Goal: Information Seeking & Learning: Find specific fact

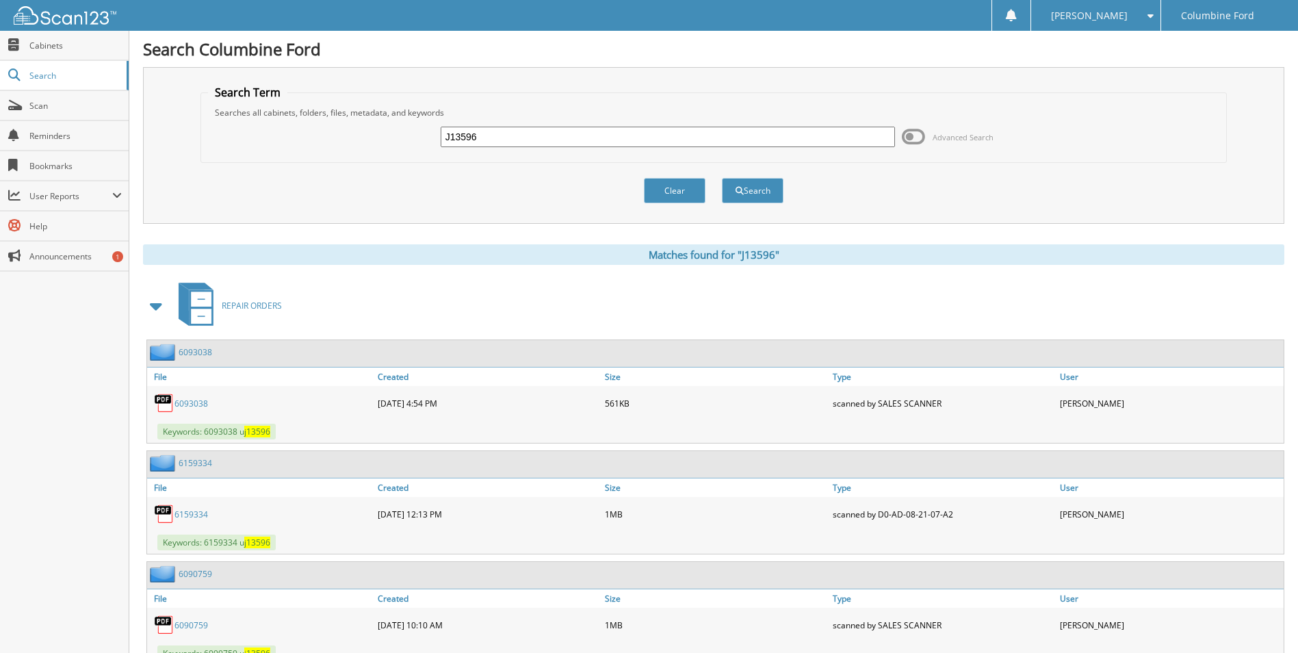
scroll to position [1533, 0]
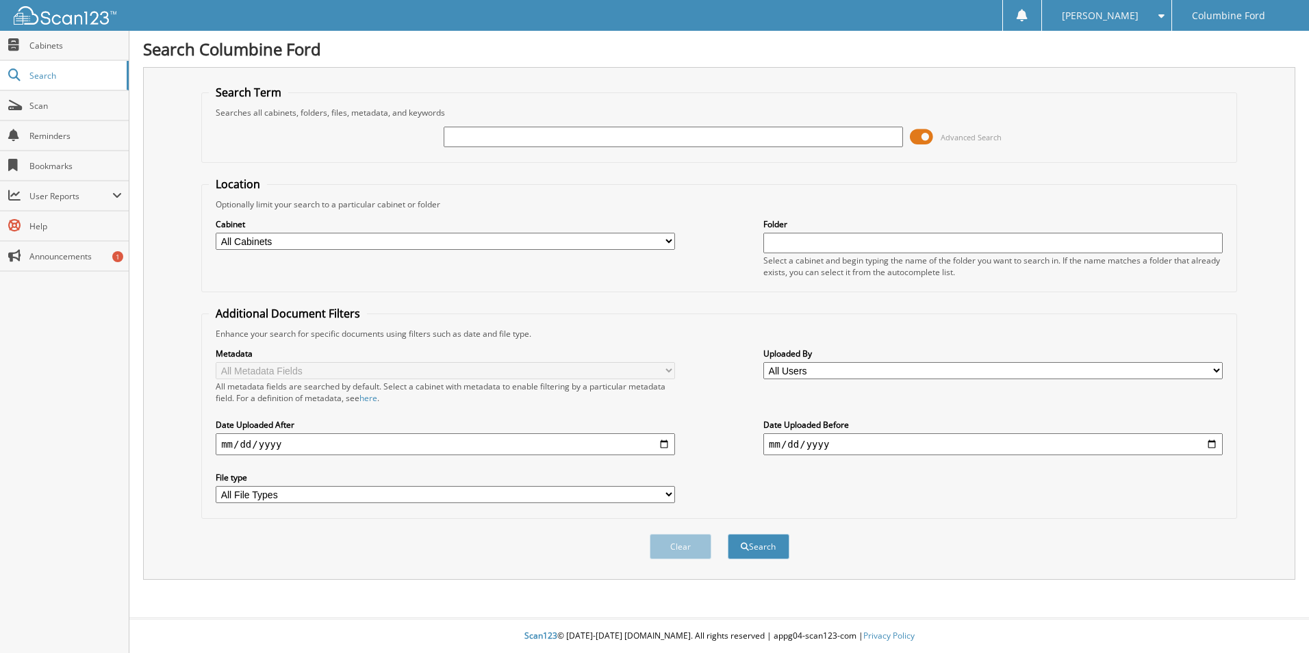
click at [535, 136] on input "text" at bounding box center [673, 137] width 459 height 21
type input "173155"
click at [728, 534] on button "Search" at bounding box center [759, 546] width 62 height 25
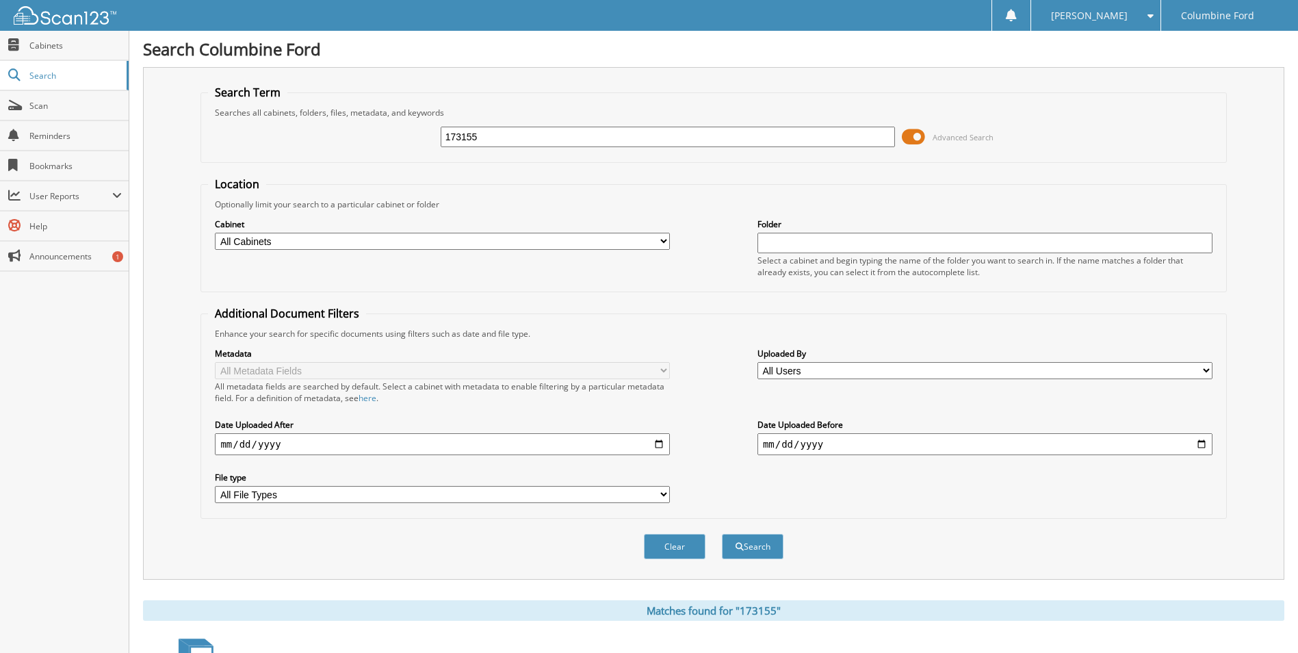
click at [920, 136] on span at bounding box center [913, 137] width 23 height 21
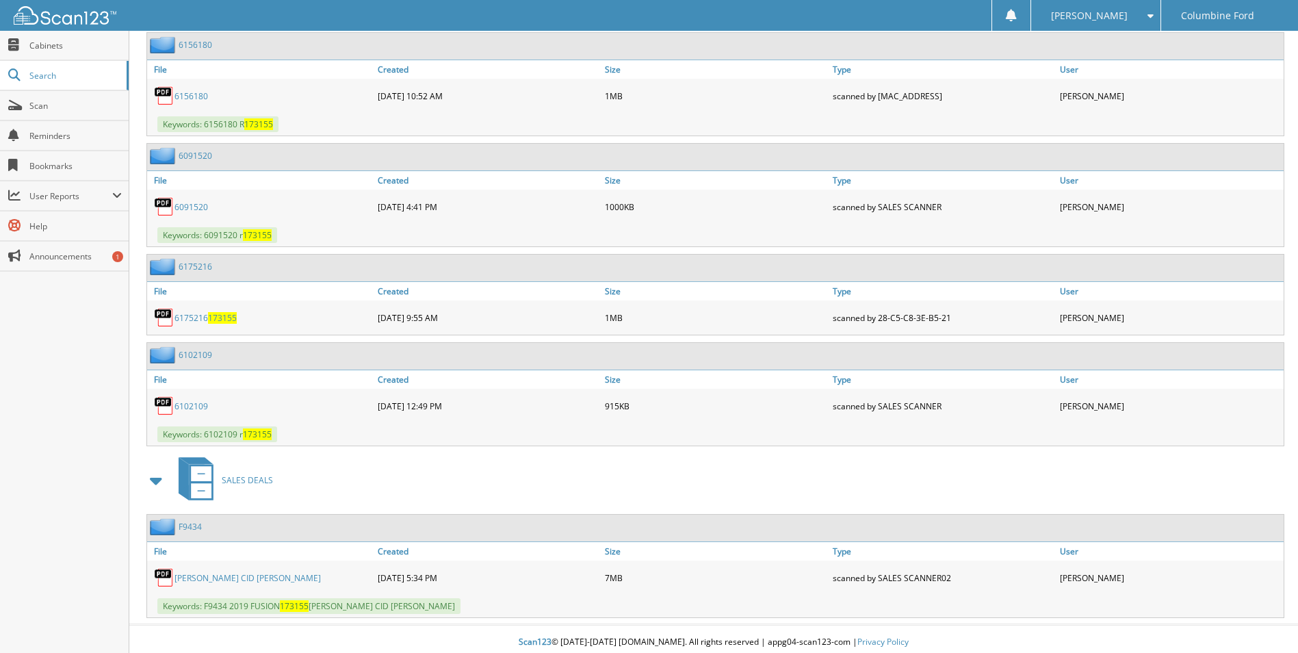
scroll to position [1533, 0]
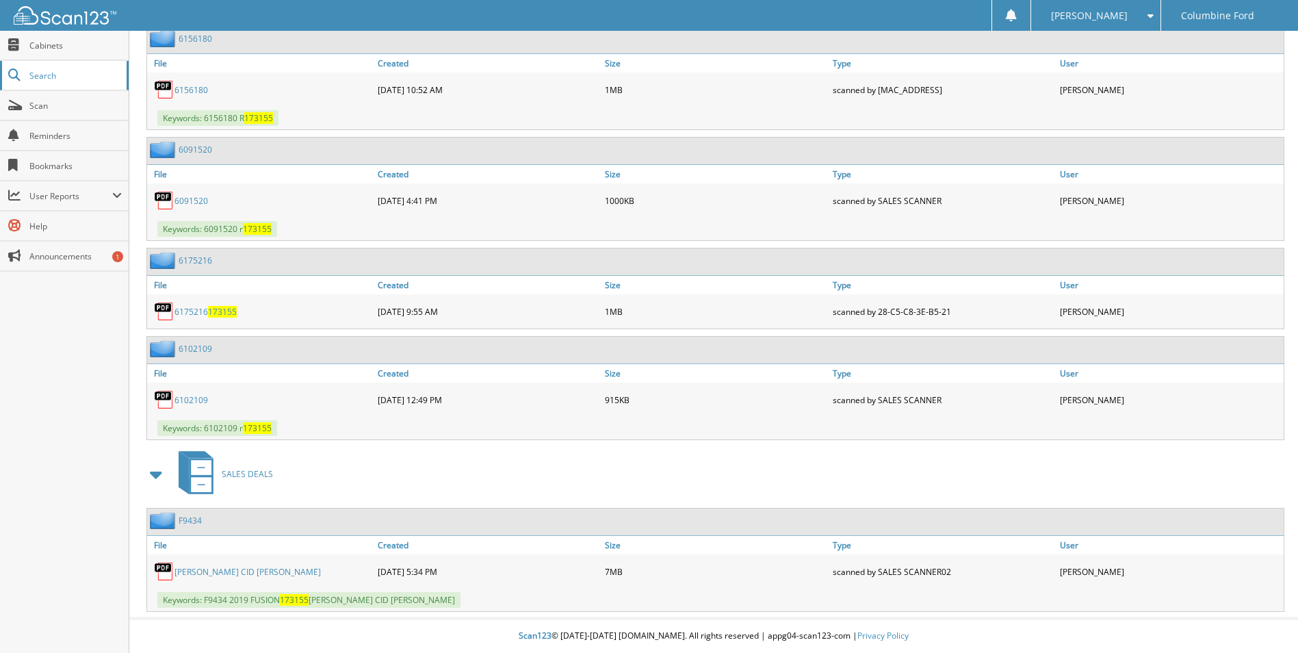
click at [49, 74] on span "Search" at bounding box center [74, 76] width 90 height 12
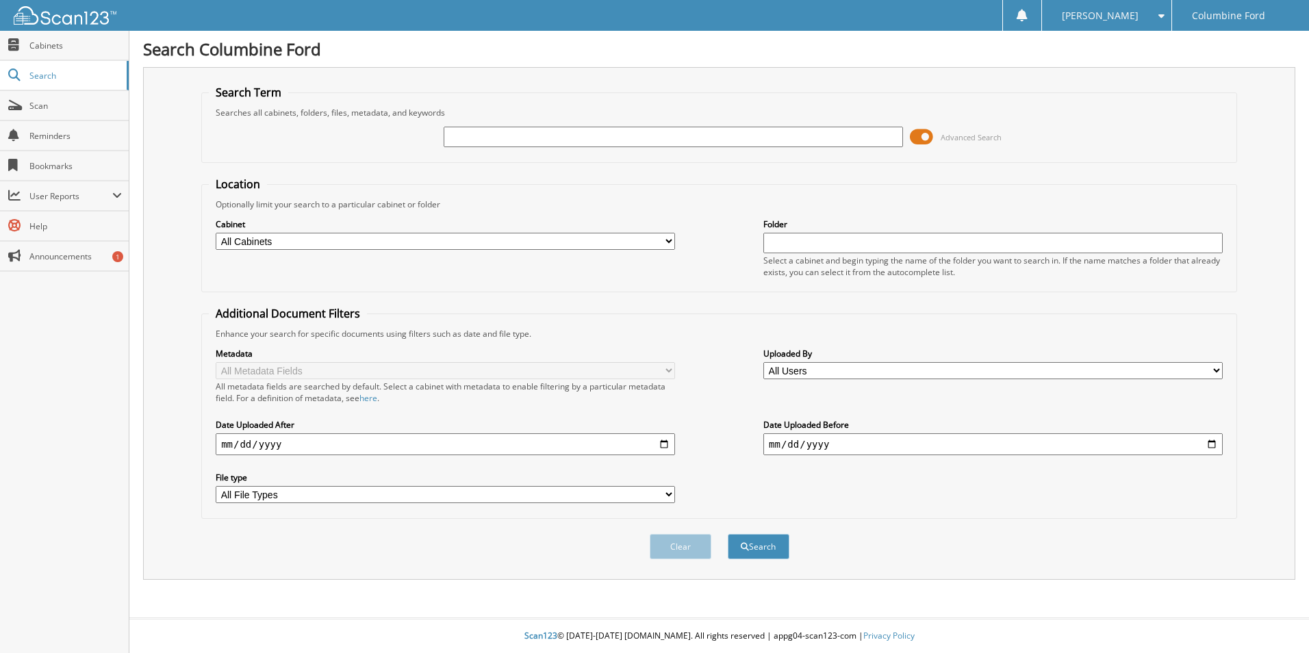
click at [540, 138] on input "text" at bounding box center [673, 137] width 459 height 21
type input "137686"
click at [728, 534] on button "Search" at bounding box center [759, 546] width 62 height 25
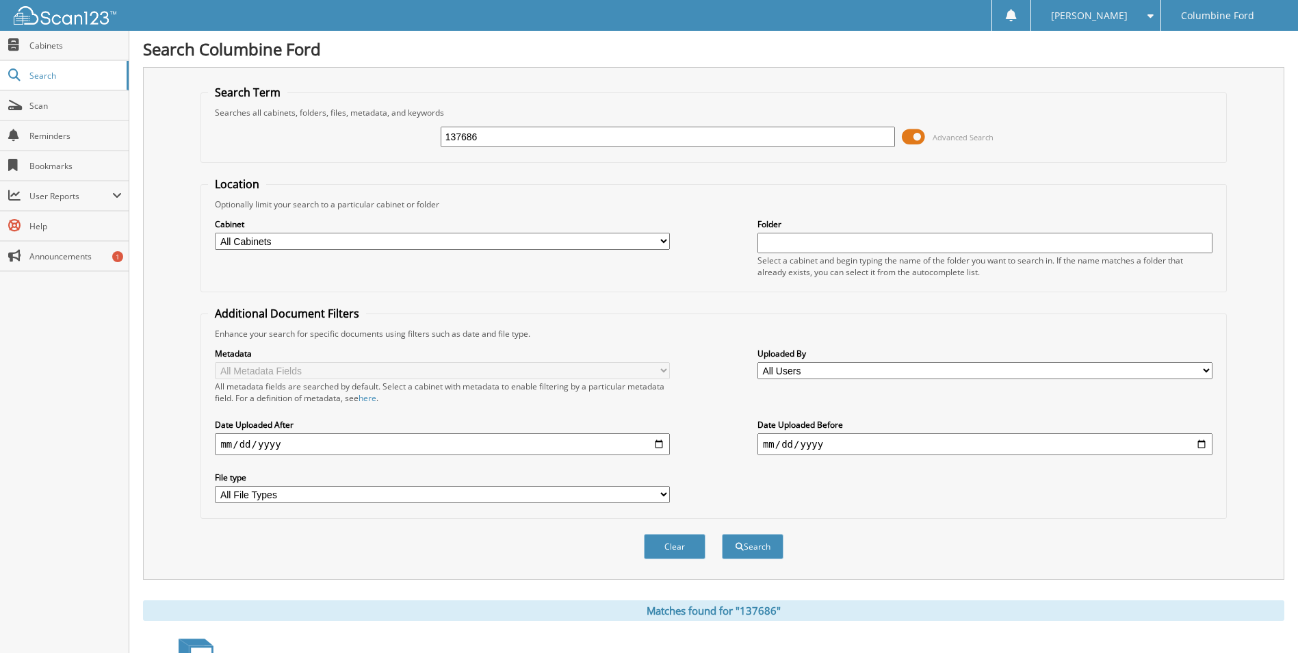
click at [919, 137] on span at bounding box center [913, 137] width 23 height 21
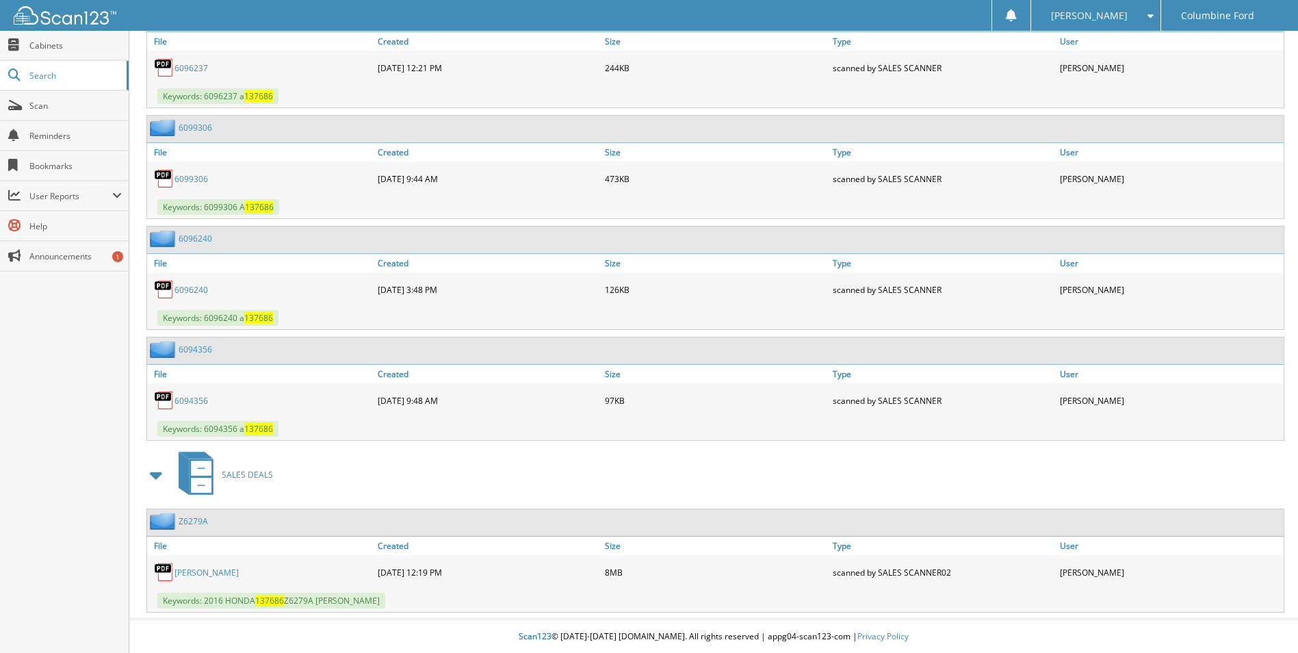
scroll to position [890, 0]
